Goal: Communication & Community: Answer question/provide support

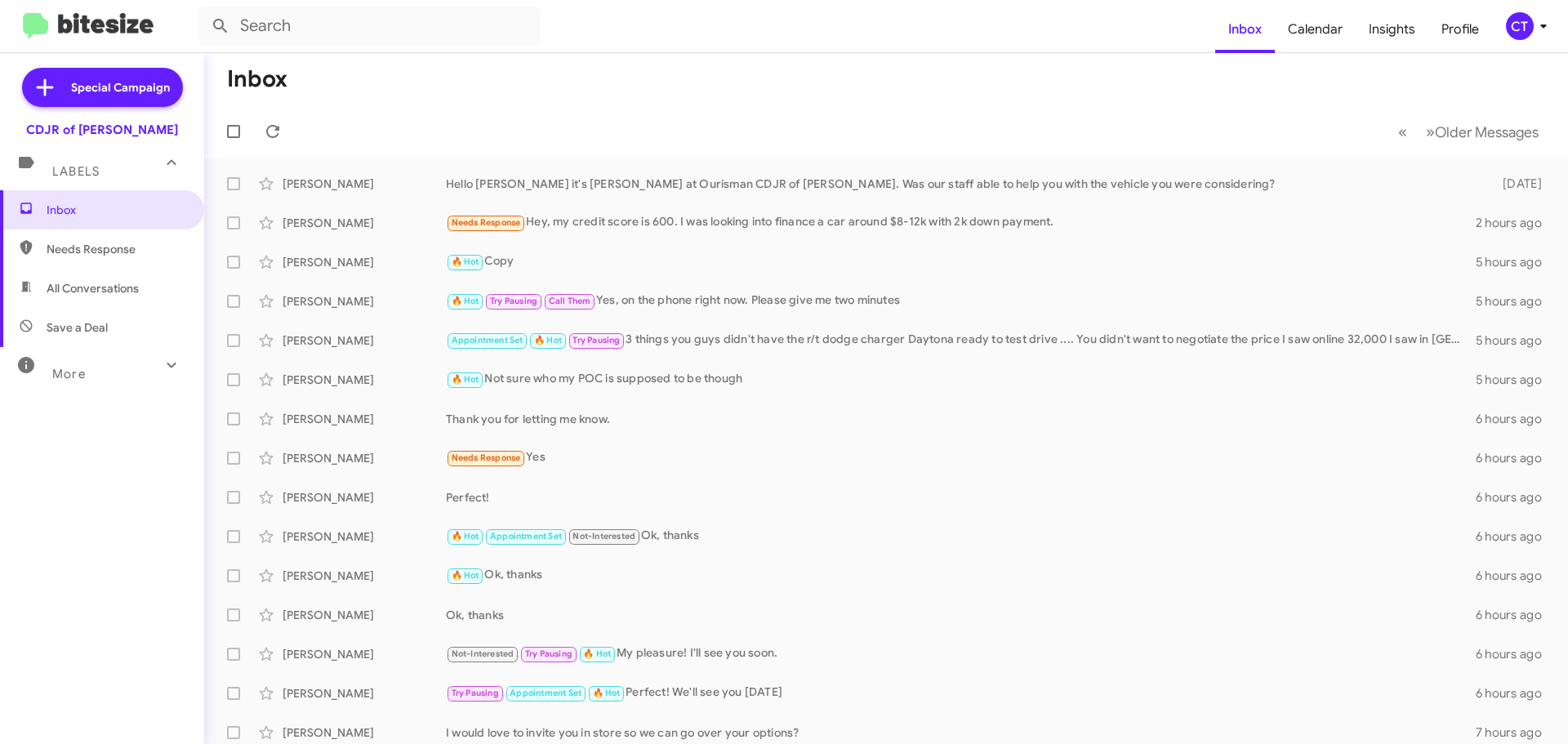
click at [1523, 37] on div "CT" at bounding box center [1519, 26] width 28 height 28
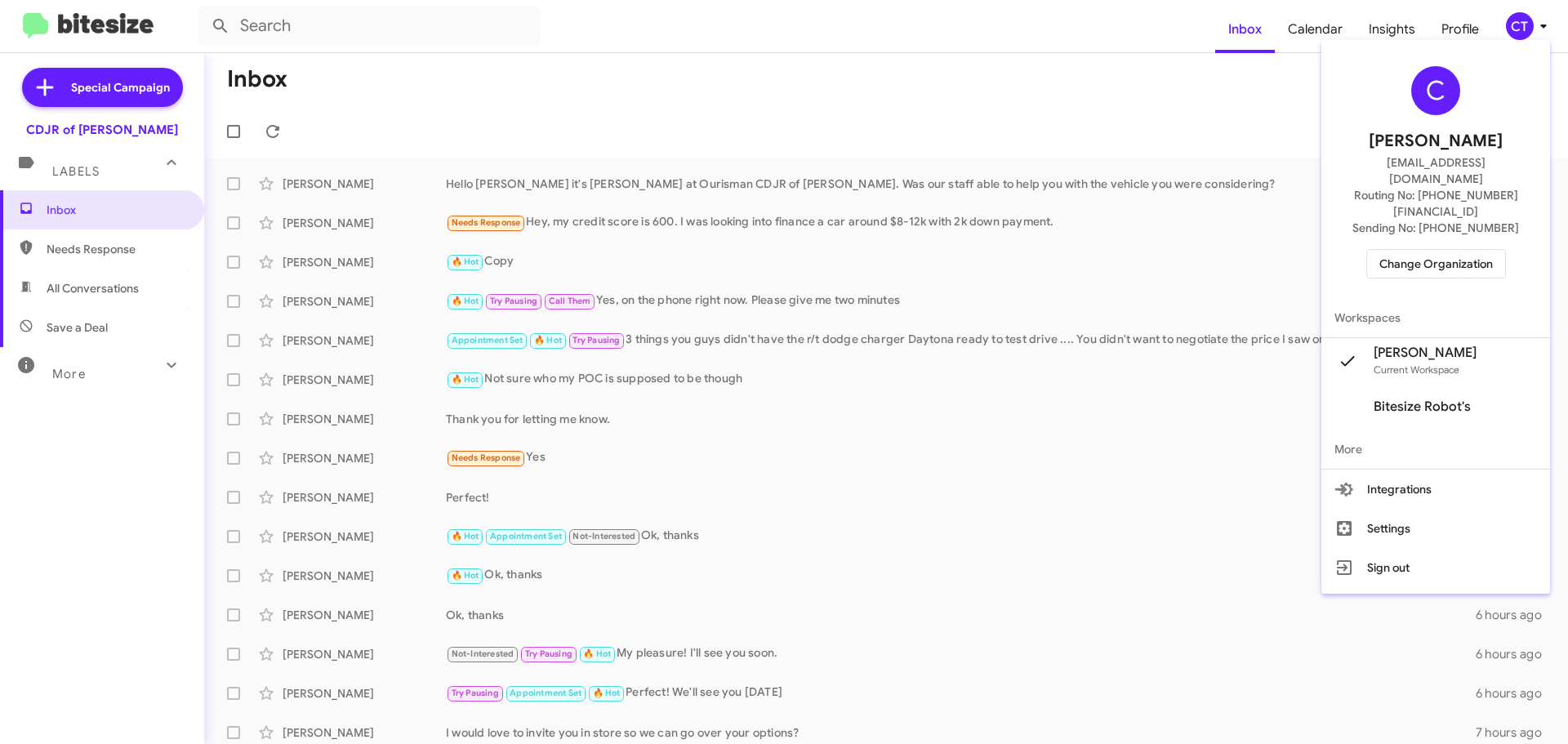
click at [1440, 250] on span "Change Organization" at bounding box center [1436, 264] width 113 height 28
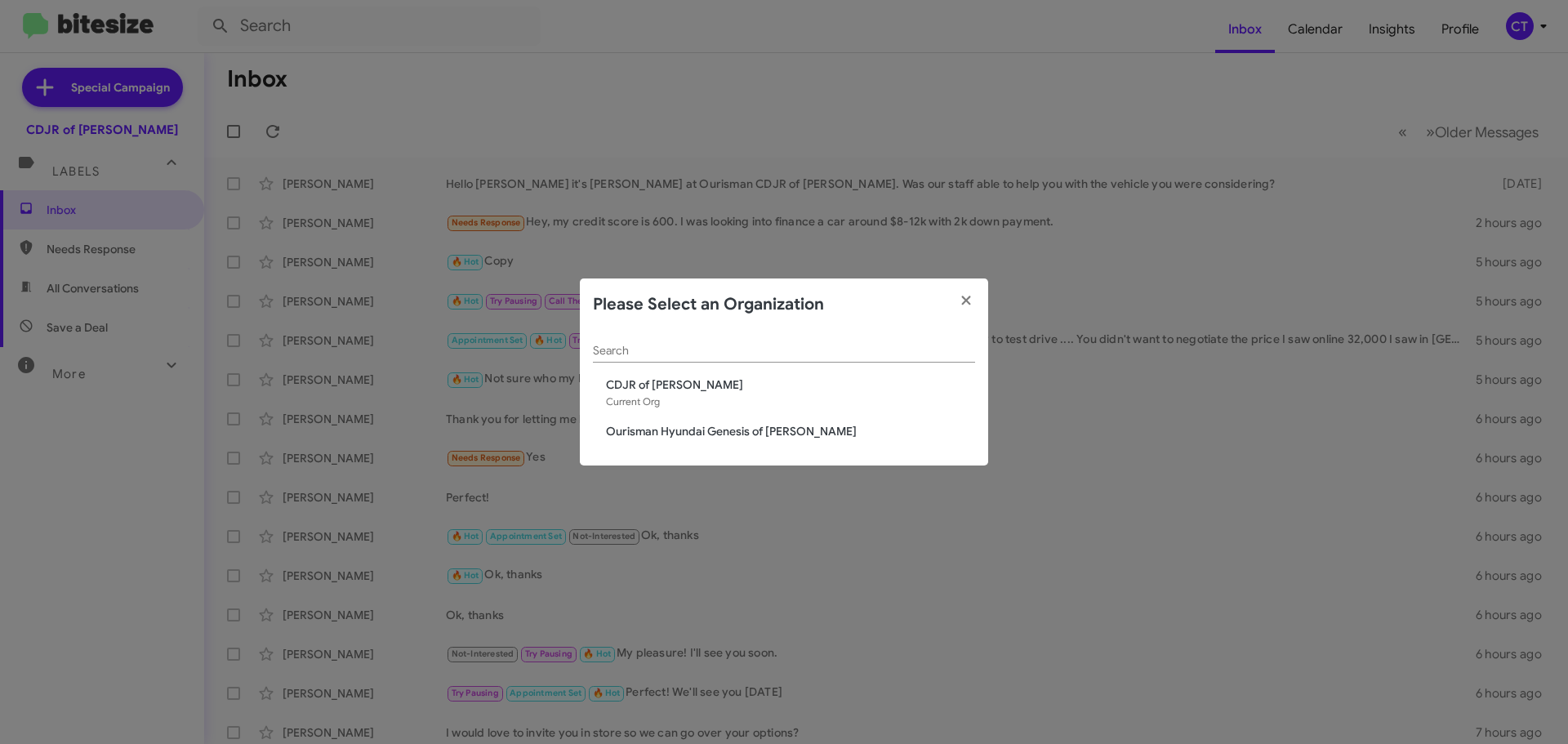
click at [671, 436] on span "Ourisman Hyundai Genesis of [PERSON_NAME]" at bounding box center [790, 431] width 369 height 16
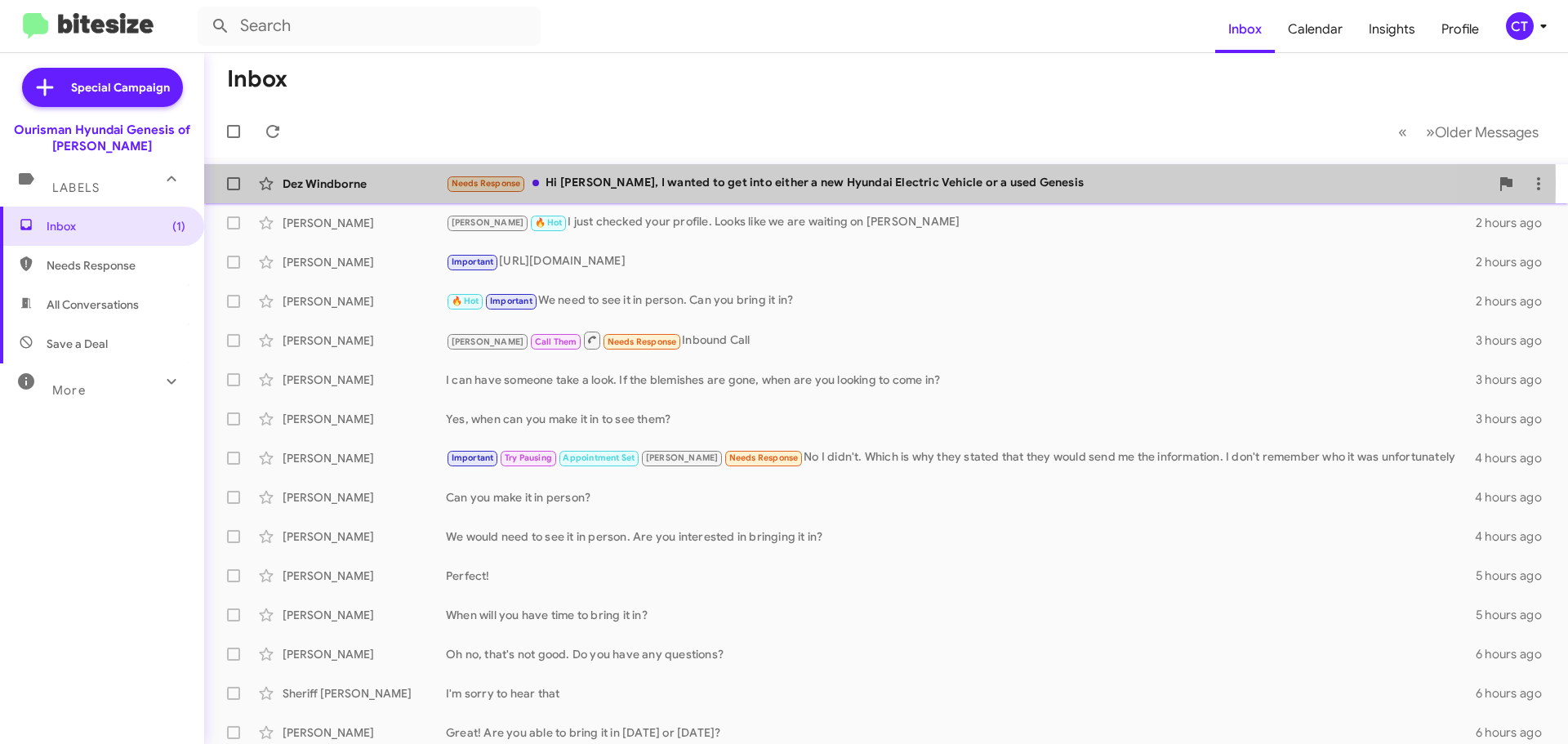
click at [572, 183] on div "Needs Response Hi [PERSON_NAME], I wanted to get into either a new Hyundai Elec…" at bounding box center [967, 183] width 1043 height 19
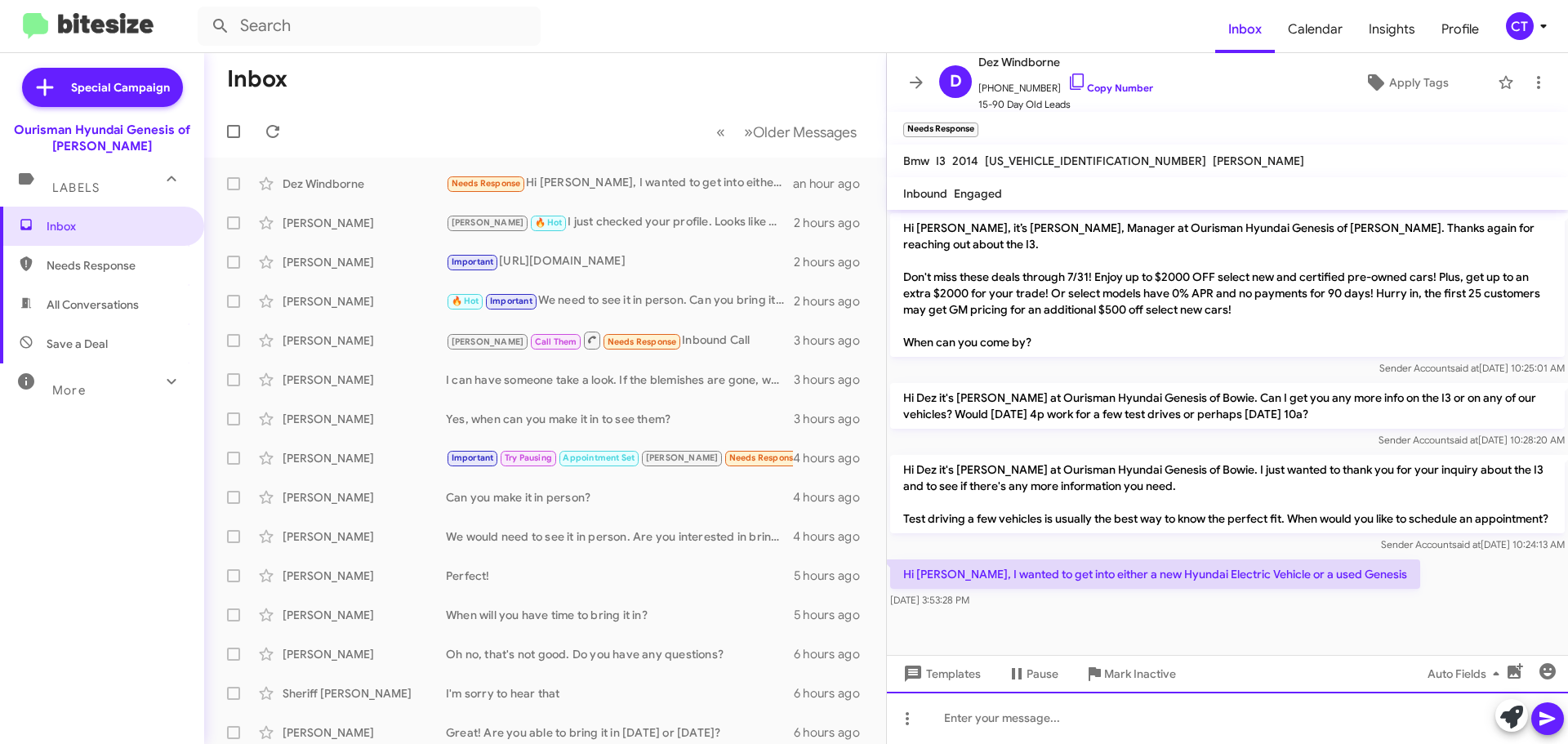
click at [1095, 724] on div at bounding box center [1228, 718] width 681 height 52
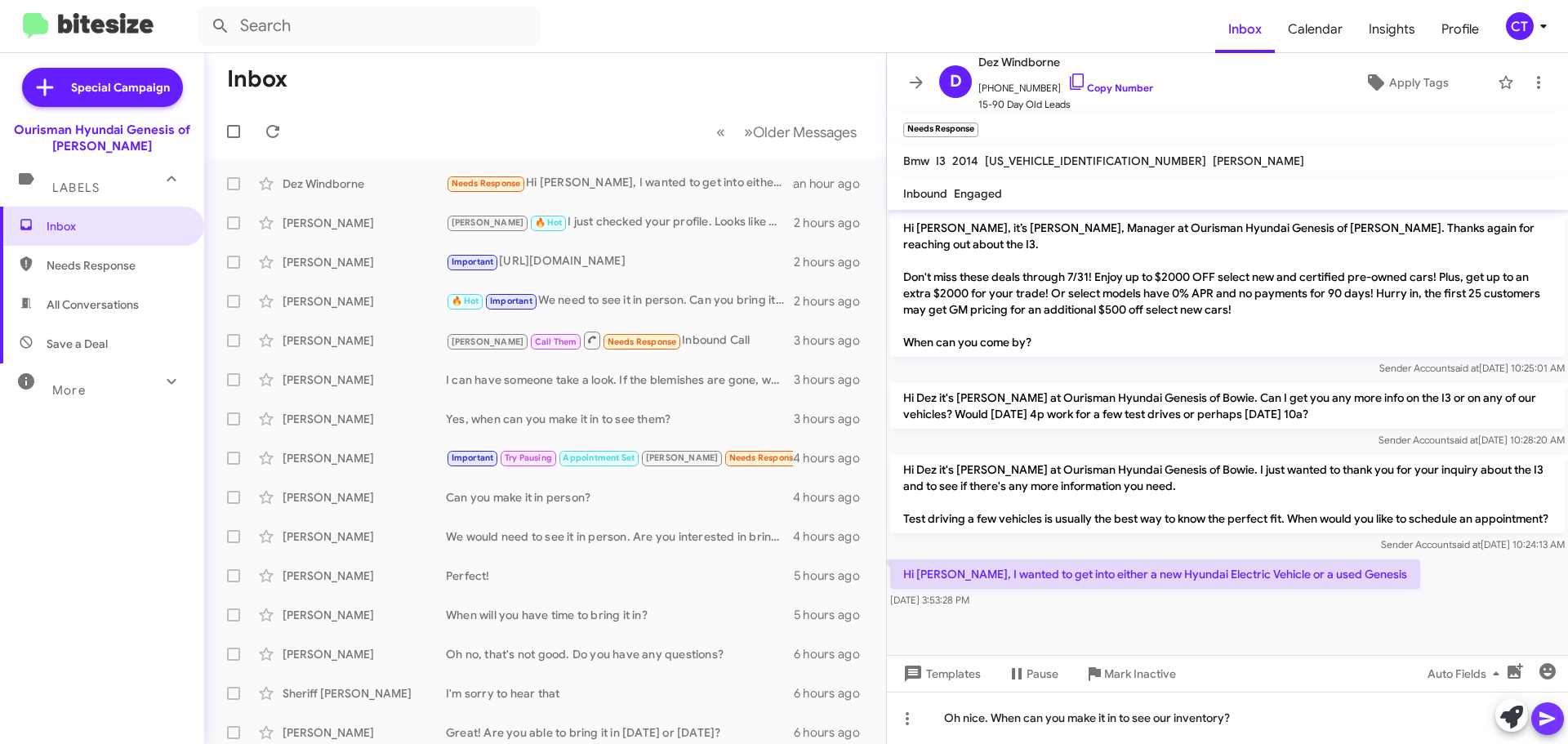
click at [1545, 716] on icon at bounding box center [1547, 719] width 15 height 14
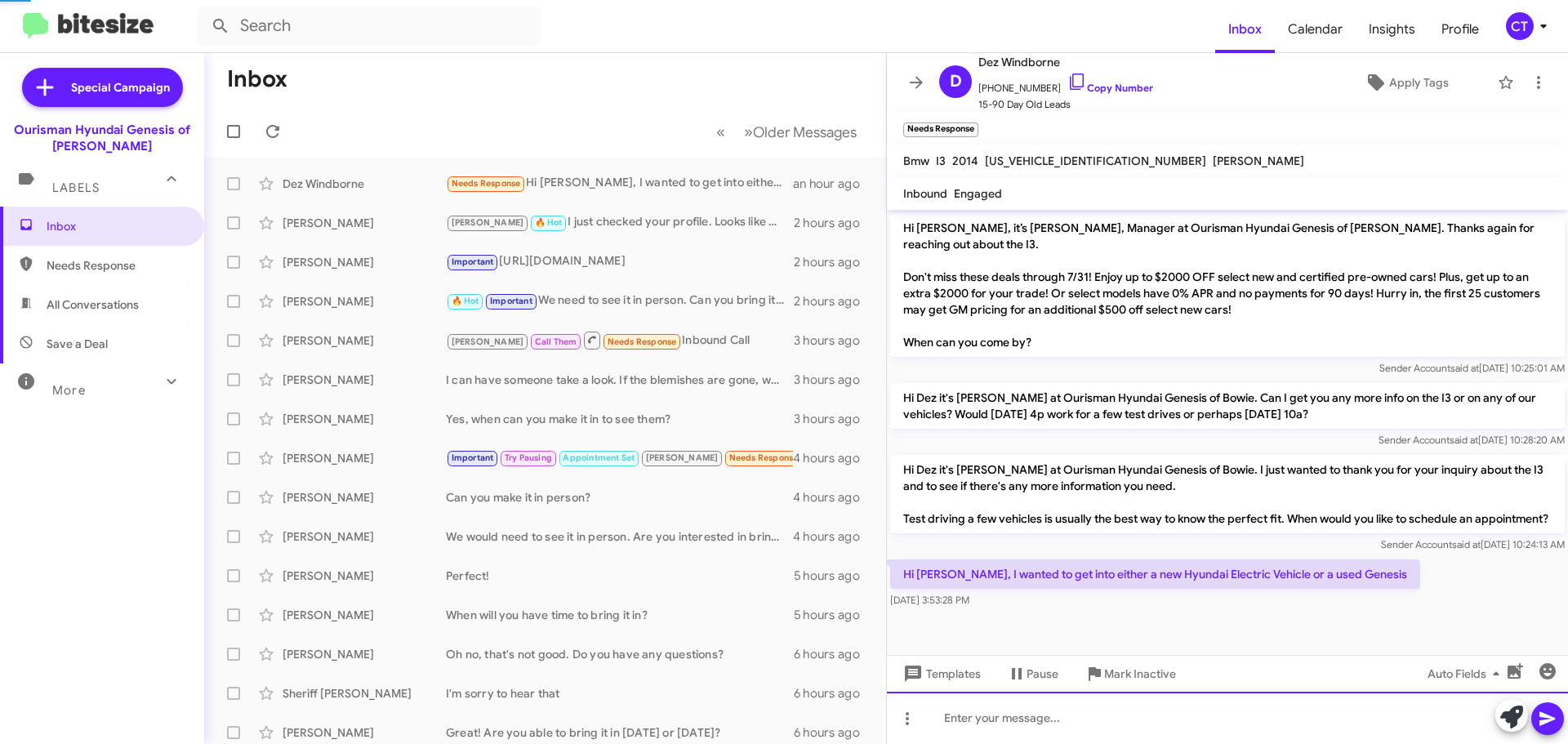
scroll to position [32, 0]
